Goal: Find specific page/section: Find specific page/section

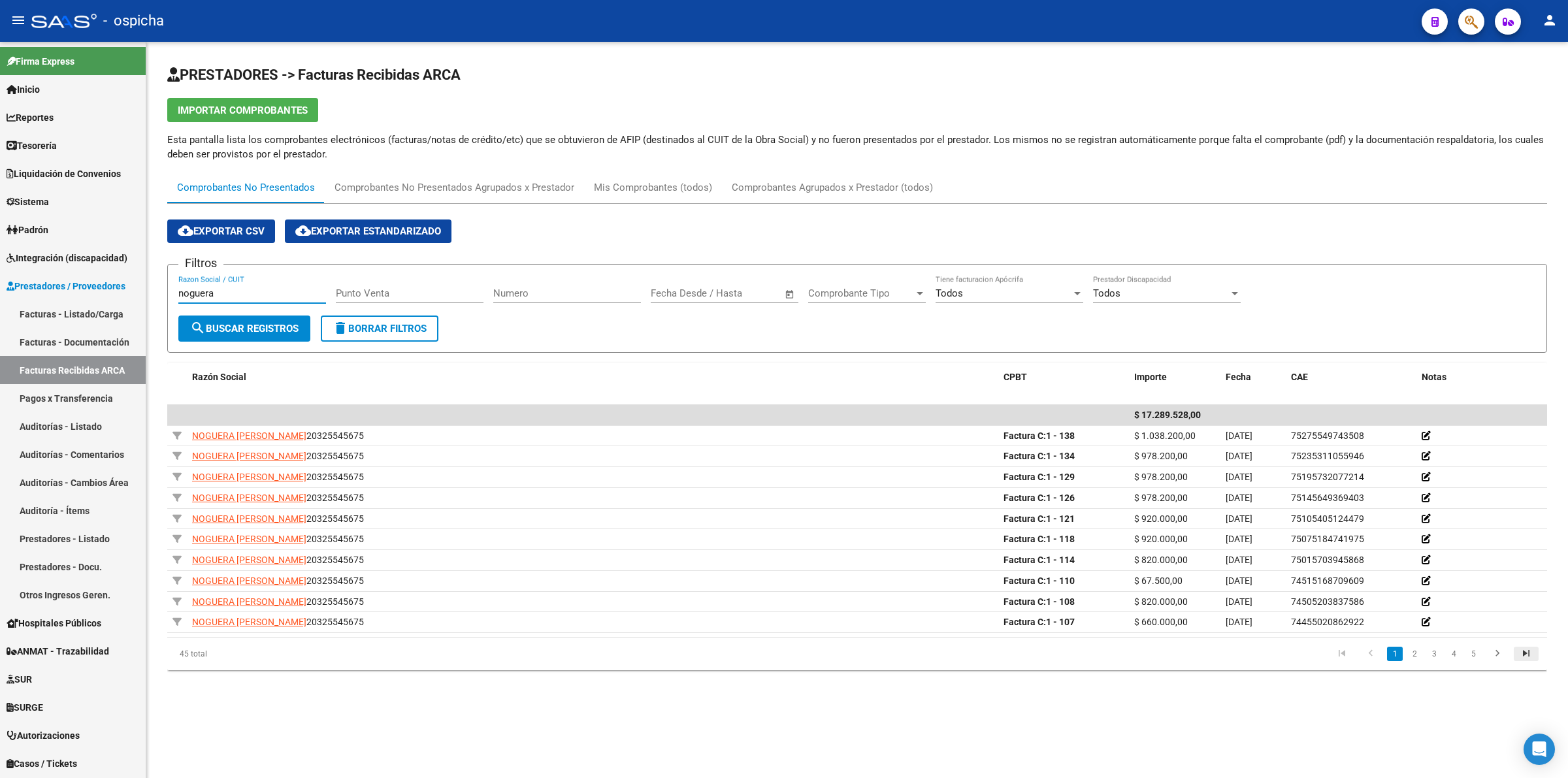
click at [1532, 647] on icon "go to last page" at bounding box center [1525, 655] width 17 height 16
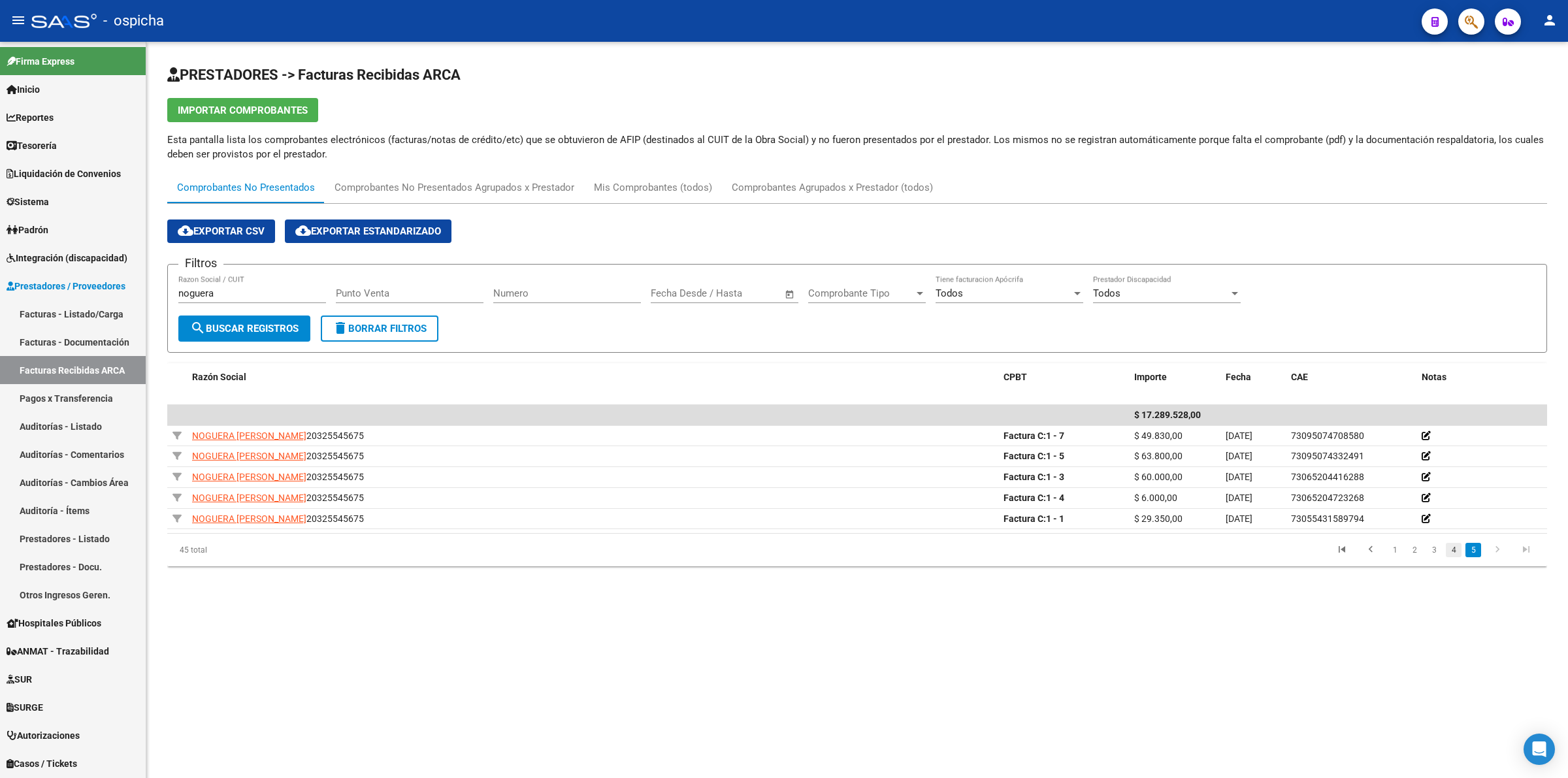
click at [1455, 554] on link "4" at bounding box center [1454, 550] width 16 height 14
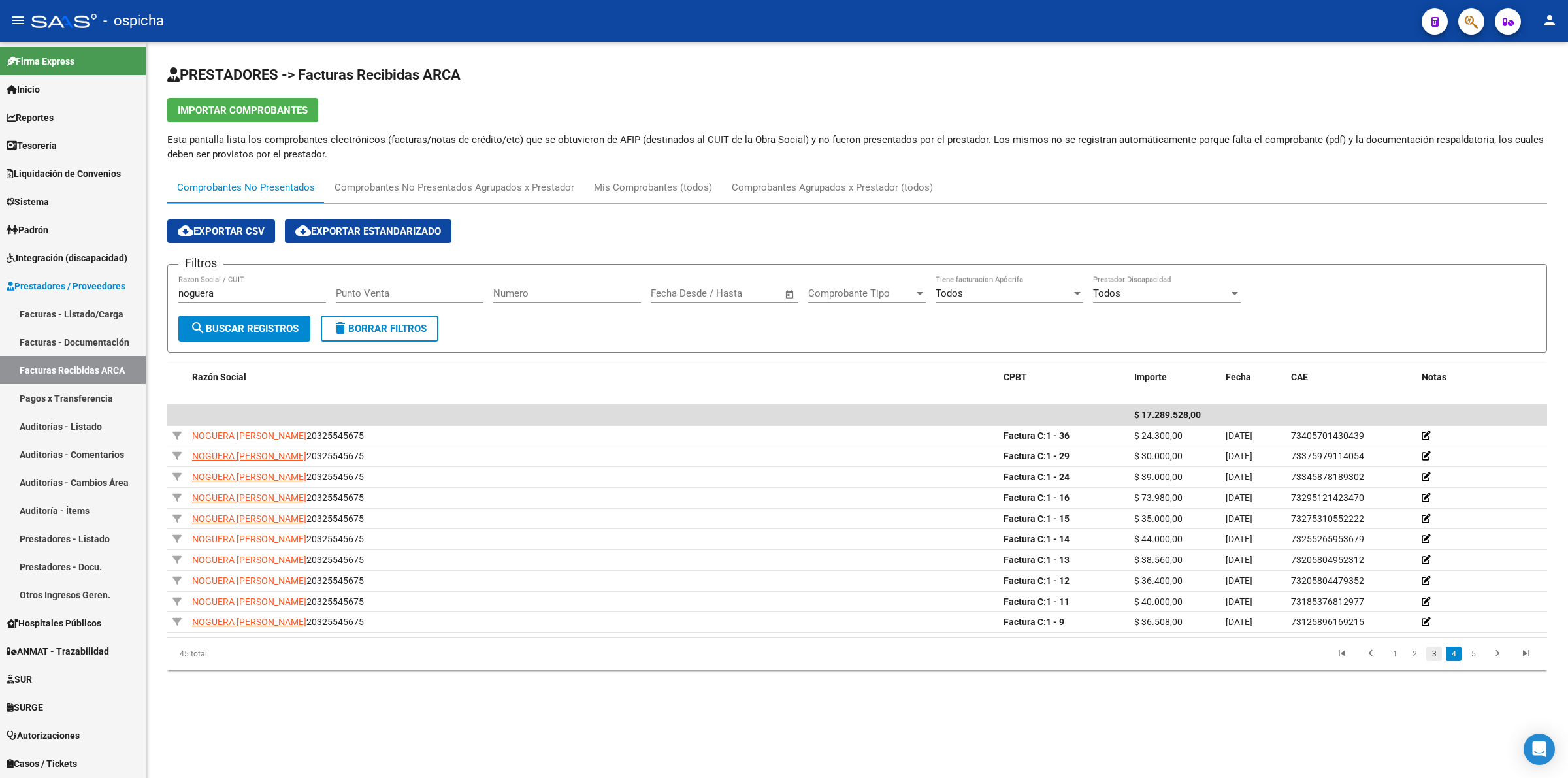
click at [1436, 659] on link "3" at bounding box center [1434, 654] width 16 height 14
click at [1415, 655] on link "2" at bounding box center [1414, 654] width 16 height 14
click at [1396, 655] on link "1" at bounding box center [1395, 654] width 16 height 14
click at [64, 113] on link "Reportes" at bounding box center [72, 117] width 146 height 28
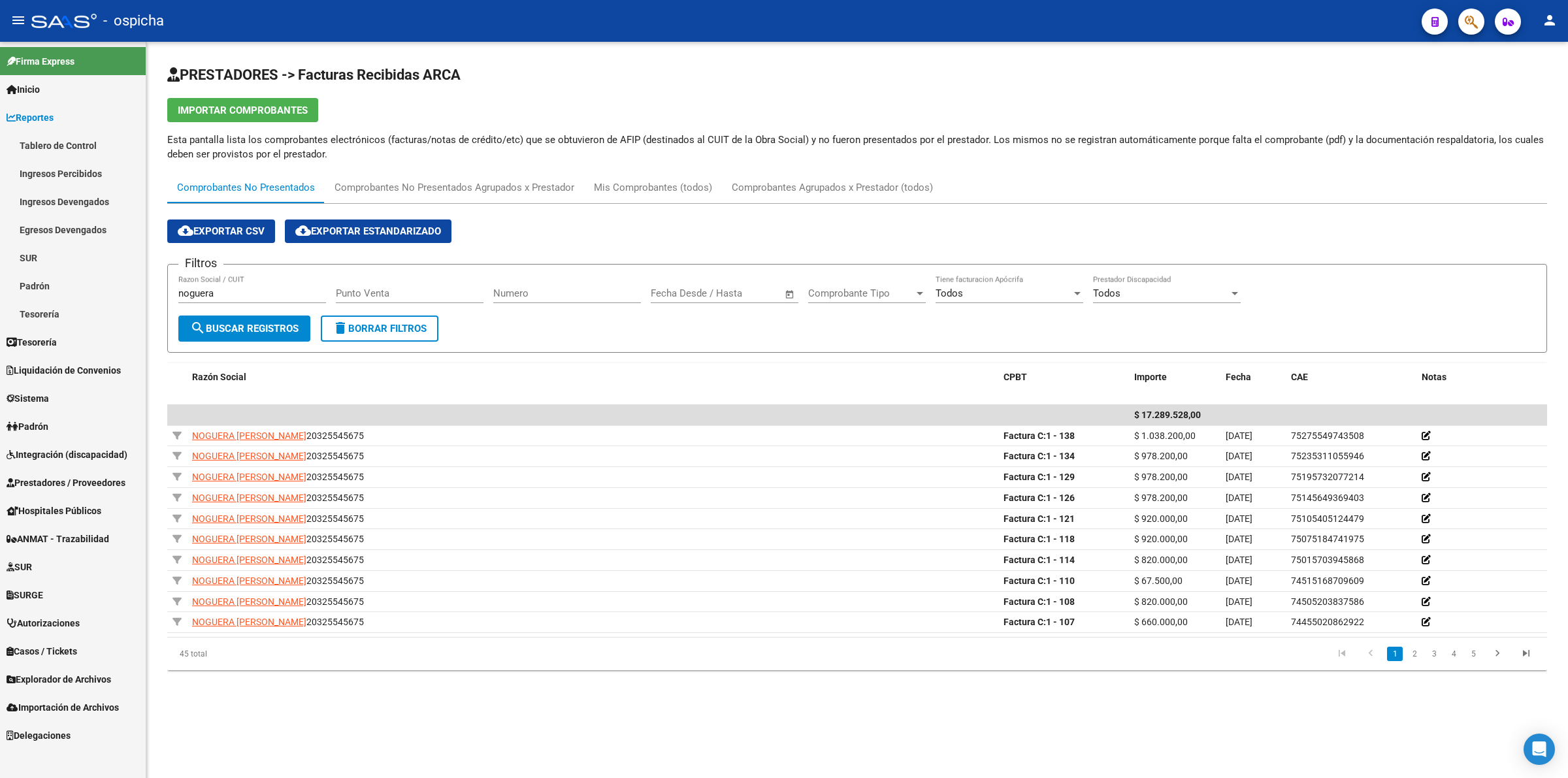
click at [88, 177] on link "Ingresos Percibidos" at bounding box center [72, 172] width 146 height 28
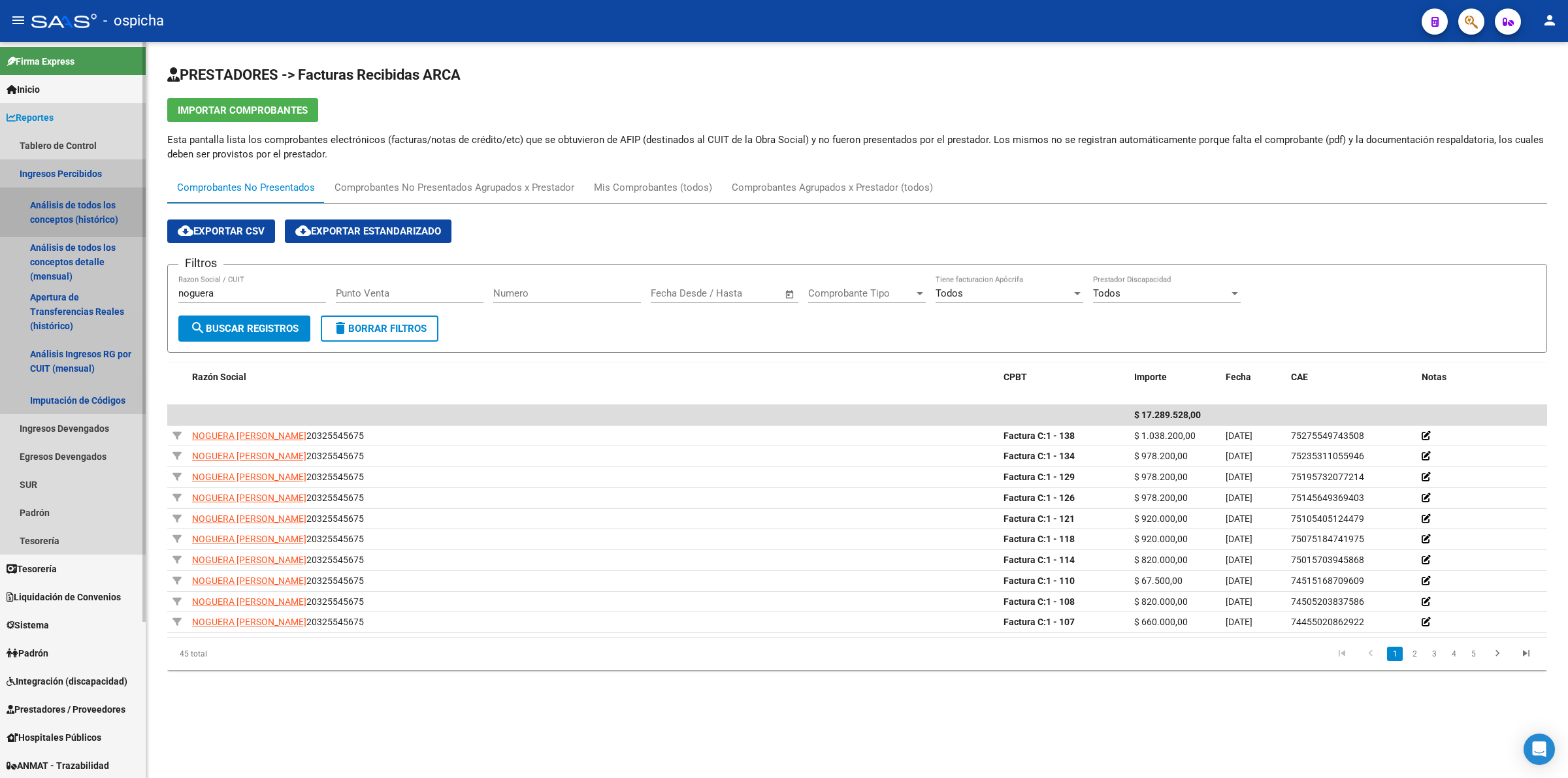
click at [101, 209] on link "Análisis de todos los conceptos (histórico)" at bounding box center [72, 213] width 146 height 50
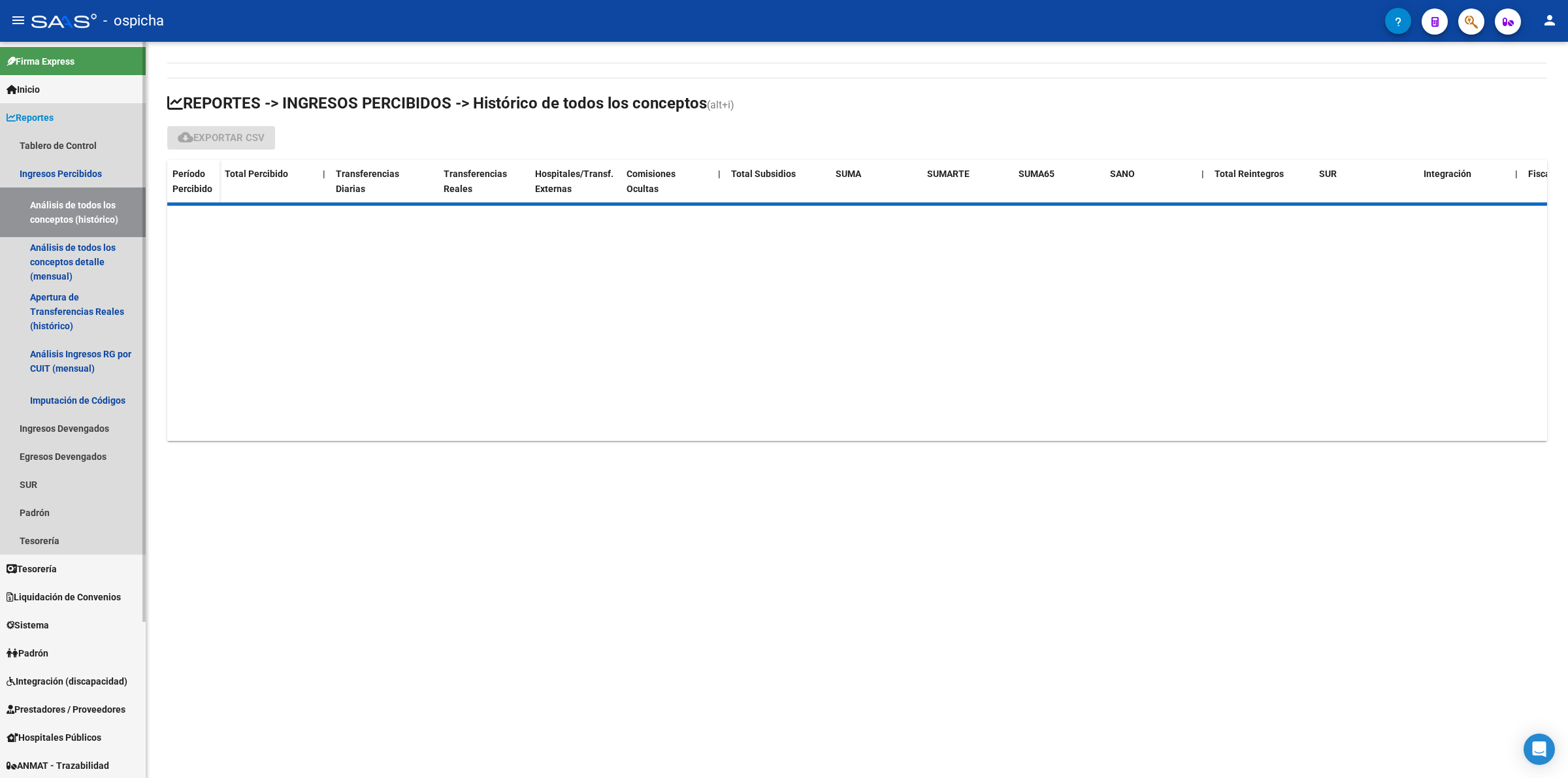
click at [66, 116] on link "Reportes" at bounding box center [72, 117] width 146 height 28
